Goal: Information Seeking & Learning: Learn about a topic

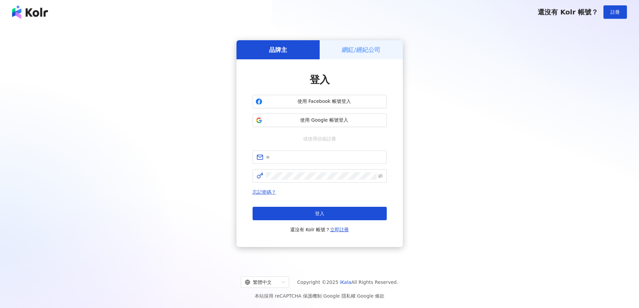
click at [366, 53] on h5 "網紅/經紀公司" at bounding box center [361, 50] width 39 height 8
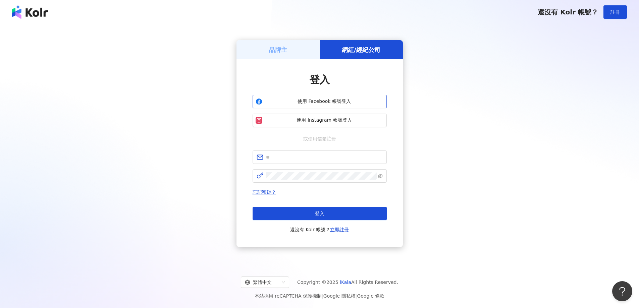
click at [351, 105] on button "使用 Facebook 帳號登入" at bounding box center [319, 101] width 134 height 13
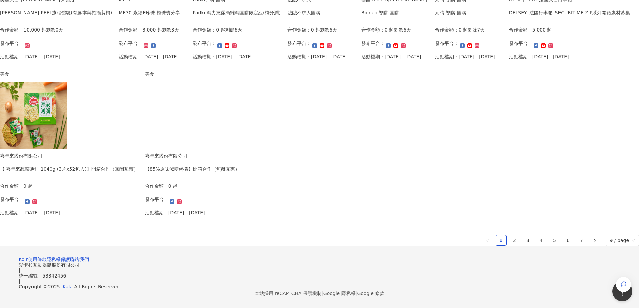
scroll to position [335, 0]
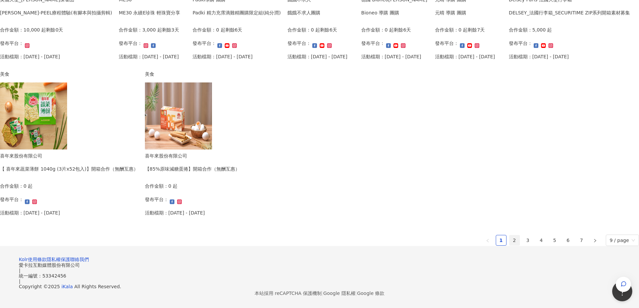
click at [509, 245] on link "2" at bounding box center [514, 240] width 10 height 10
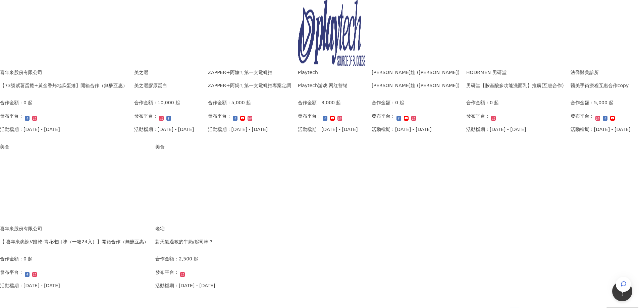
scroll to position [168, 0]
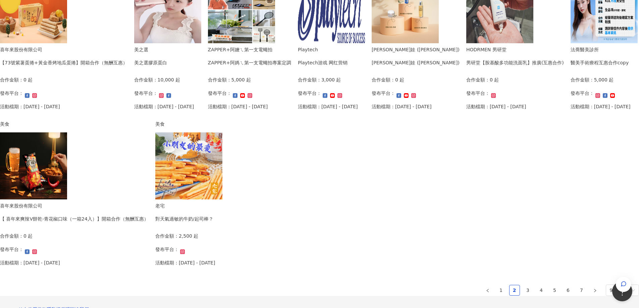
click at [298, 43] on img at bounding box center [331, 9] width 67 height 67
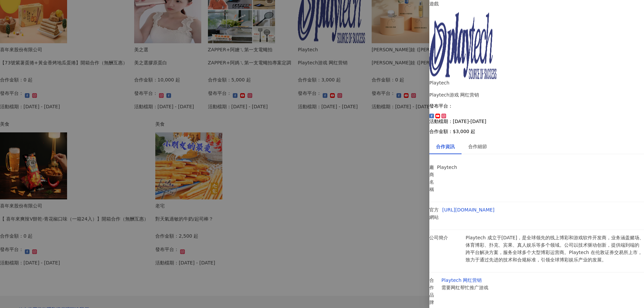
click at [90, 142] on div at bounding box center [322, 154] width 644 height 308
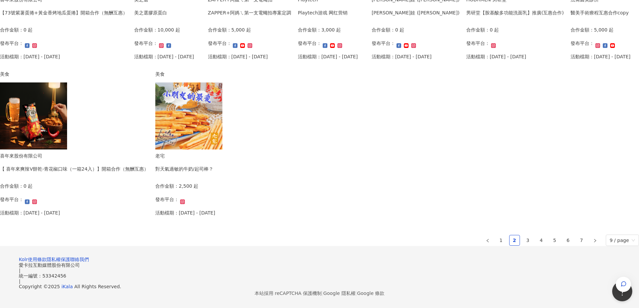
scroll to position [335, 0]
click at [523, 245] on link "3" at bounding box center [528, 240] width 10 height 10
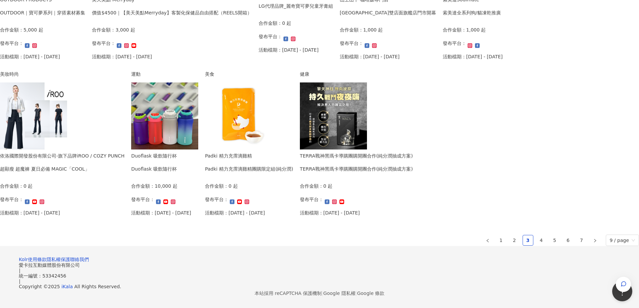
click at [198, 149] on img at bounding box center [164, 115] width 67 height 67
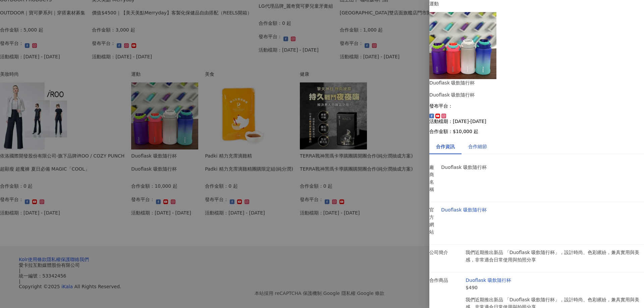
click at [487, 143] on div "合作細節" at bounding box center [477, 146] width 19 height 7
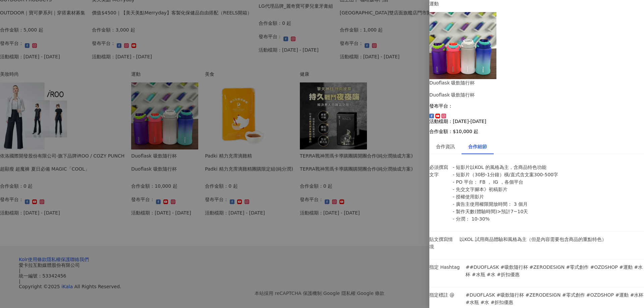
click at [10, 169] on div at bounding box center [322, 154] width 644 height 308
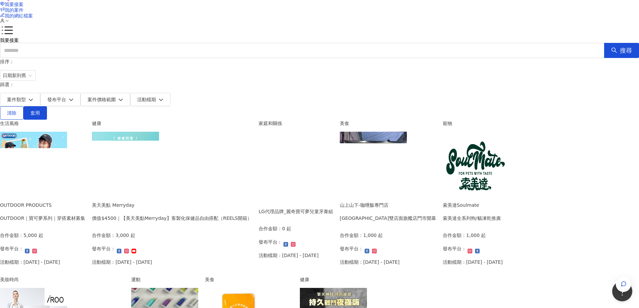
scroll to position [0, 0]
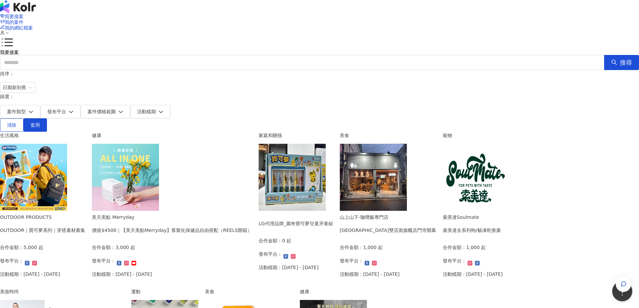
click at [325, 158] on img at bounding box center [291, 177] width 67 height 67
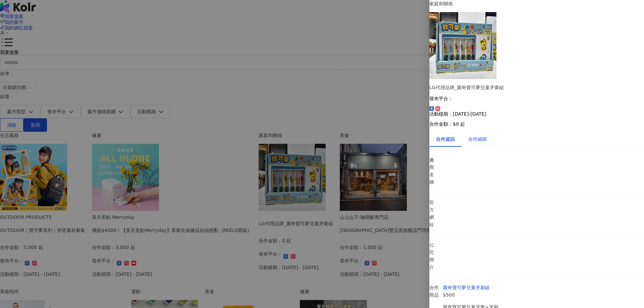
click at [483, 135] on div "合作細節" at bounding box center [477, 138] width 19 height 7
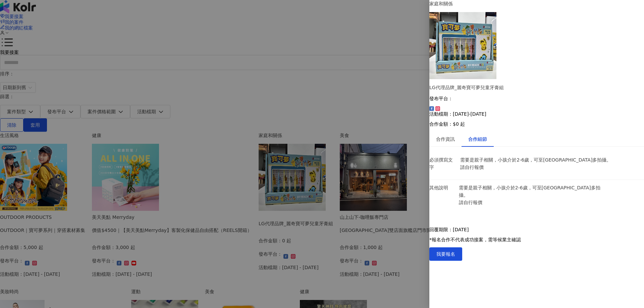
click at [84, 187] on div at bounding box center [322, 154] width 644 height 308
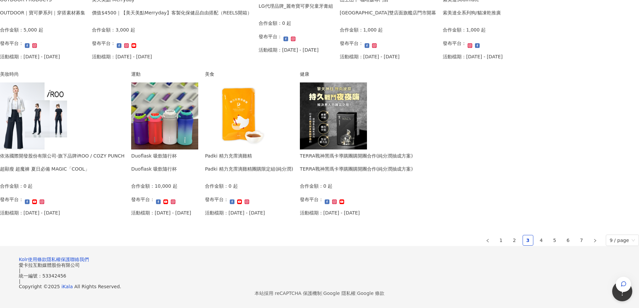
scroll to position [391, 0]
click at [536, 235] on link "4" at bounding box center [541, 240] width 10 height 10
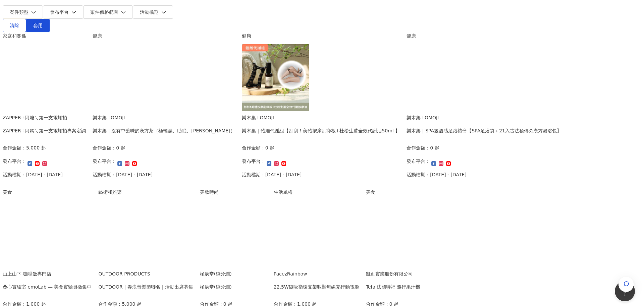
scroll to position [0, 0]
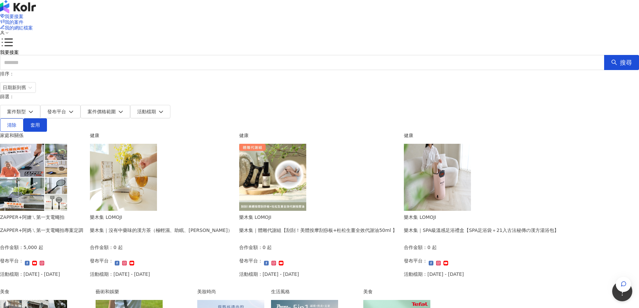
click at [157, 167] on img at bounding box center [123, 177] width 67 height 67
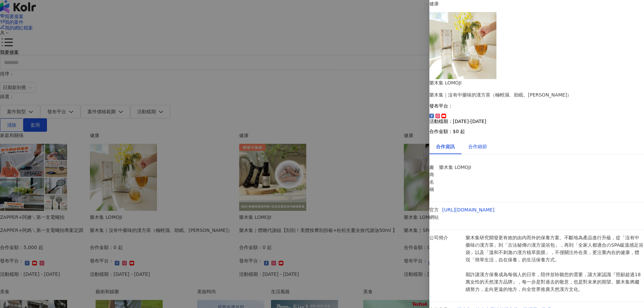
click at [484, 143] on div "合作細節" at bounding box center [477, 146] width 19 height 7
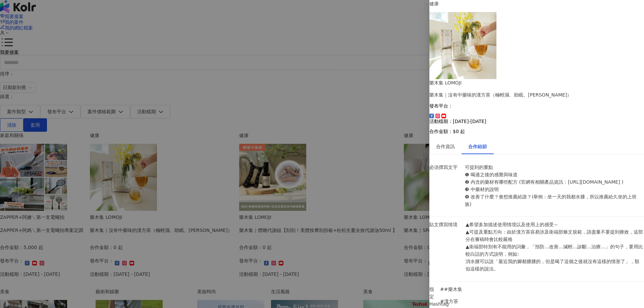
scroll to position [130, 0]
click at [95, 197] on div at bounding box center [322, 154] width 644 height 308
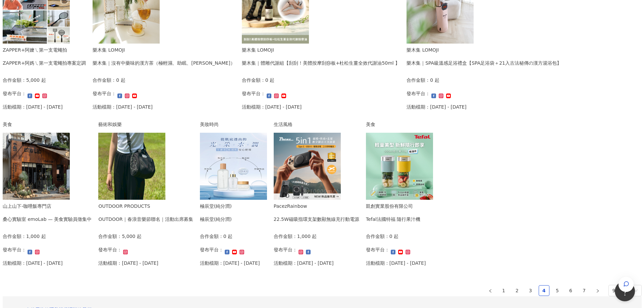
scroll to position [168, 0]
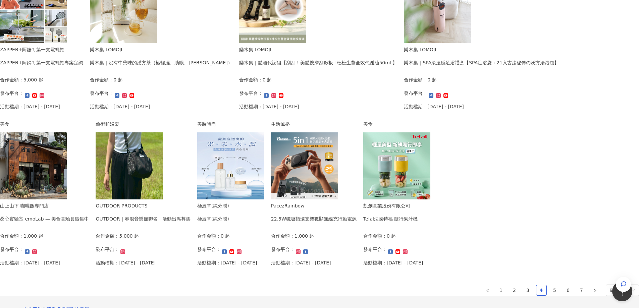
click at [67, 132] on img at bounding box center [33, 165] width 67 height 67
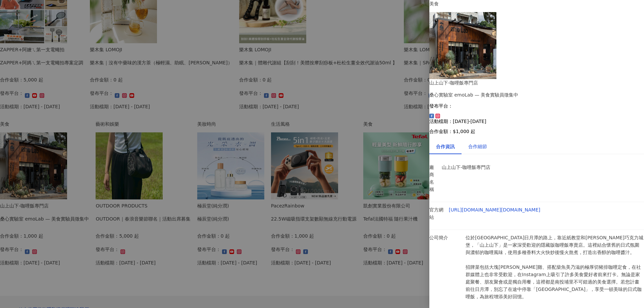
click at [487, 143] on div "合作細節" at bounding box center [477, 146] width 19 height 7
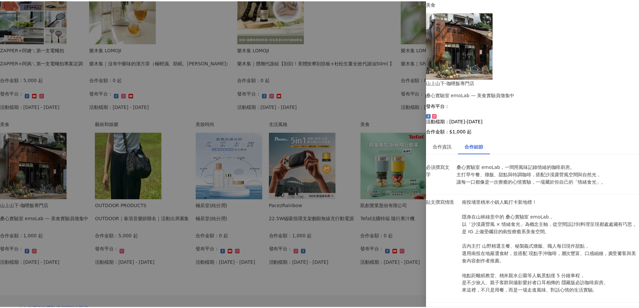
scroll to position [0, 0]
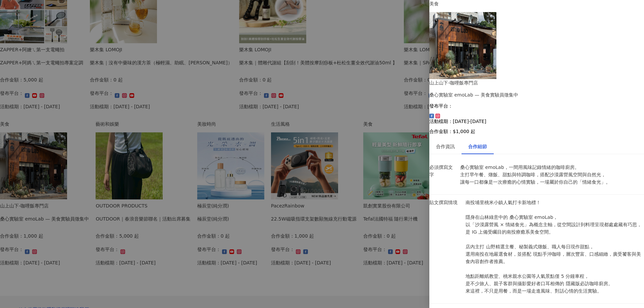
click at [66, 190] on div at bounding box center [322, 154] width 644 height 308
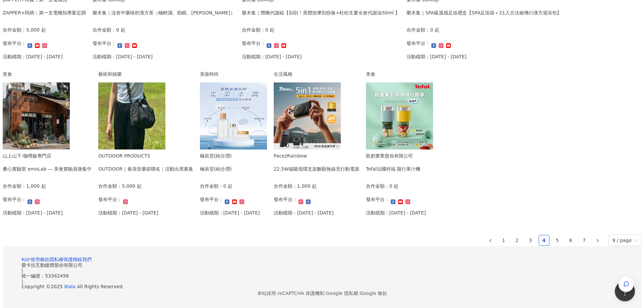
scroll to position [335, 0]
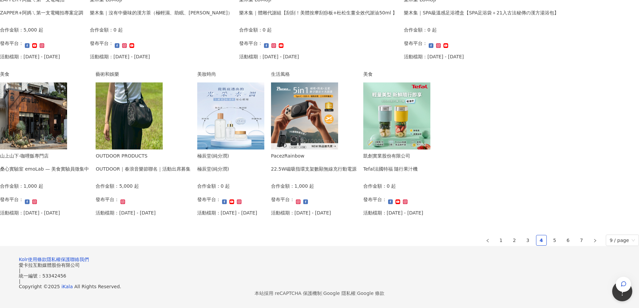
click at [324, 149] on img at bounding box center [304, 115] width 67 height 67
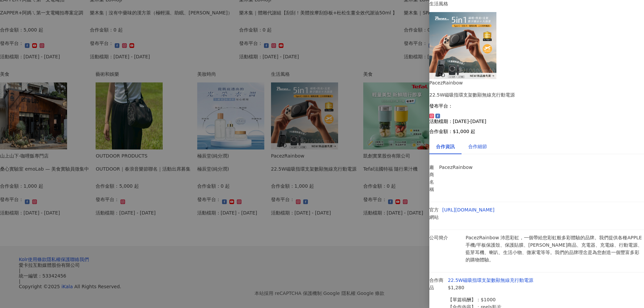
click at [485, 143] on div "合作細節" at bounding box center [477, 146] width 19 height 7
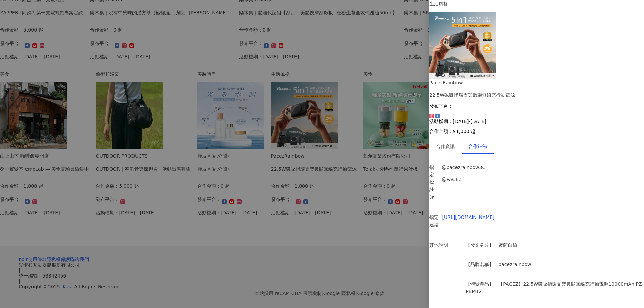
scroll to position [66, 0]
drag, startPoint x: 498, startPoint y: 143, endPoint x: 567, endPoint y: 141, distance: 69.4
click at [566, 307] on p "【產品網址】：[URL][DOMAIN_NAME]" at bounding box center [554, 310] width 178 height 7
copy p "[URL][DOMAIN_NAME]"
click at [387, 141] on div at bounding box center [322, 154] width 644 height 308
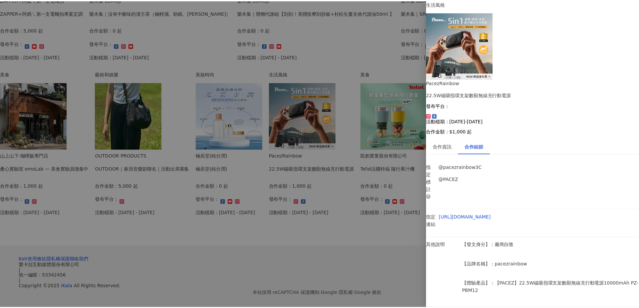
scroll to position [0, 0]
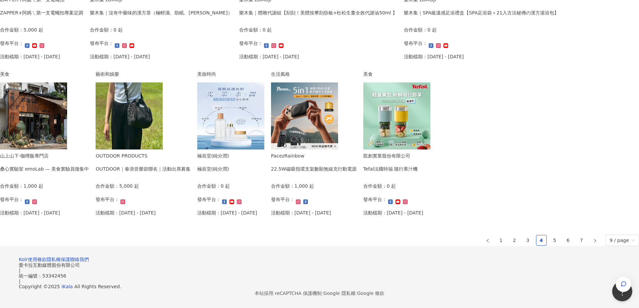
click at [430, 149] on img at bounding box center [396, 115] width 67 height 67
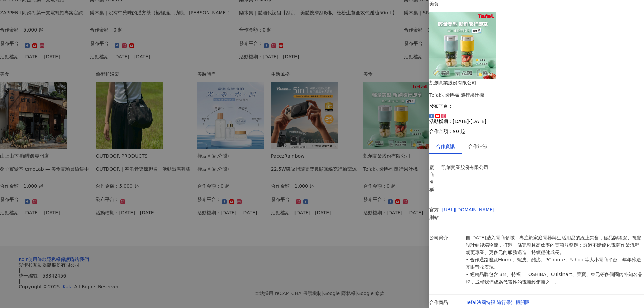
click at [391, 170] on div at bounding box center [322, 154] width 644 height 308
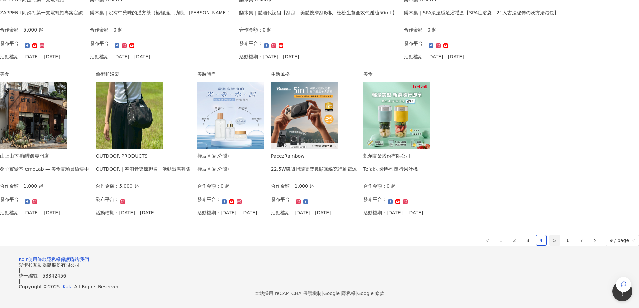
click at [549, 245] on link "5" at bounding box center [554, 240] width 10 height 10
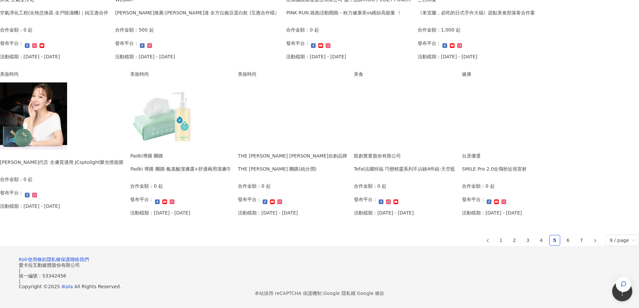
scroll to position [391, 0]
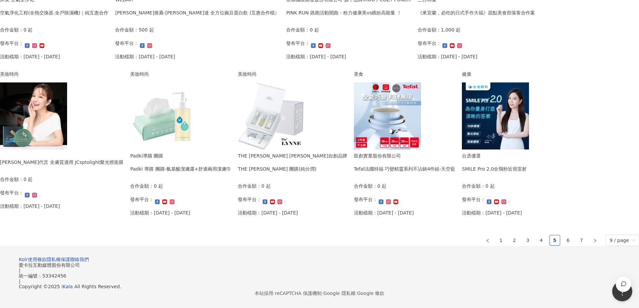
click at [354, 123] on img at bounding box center [387, 115] width 67 height 67
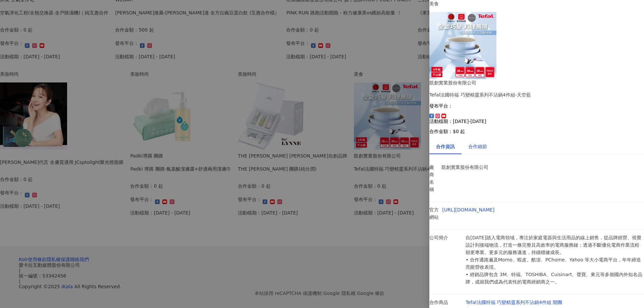
click at [486, 143] on div "合作細節" at bounding box center [477, 146] width 19 height 7
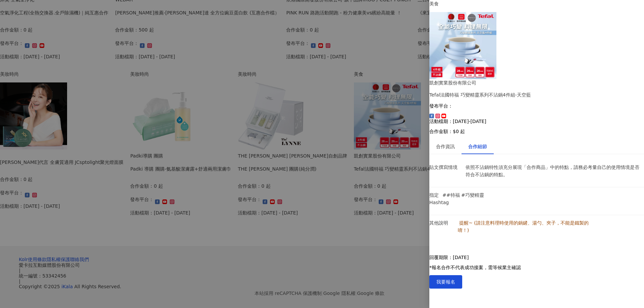
click at [322, 218] on div at bounding box center [322, 154] width 644 height 308
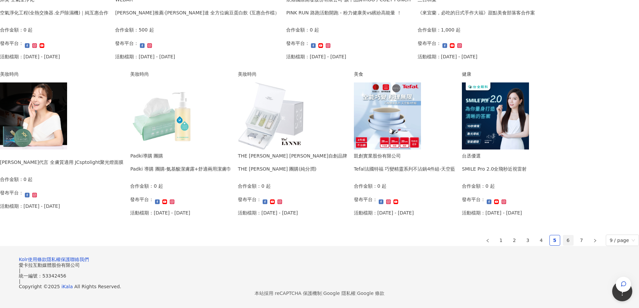
click at [563, 235] on link "6" at bounding box center [568, 240] width 10 height 10
